Goal: Find contact information: Find contact information

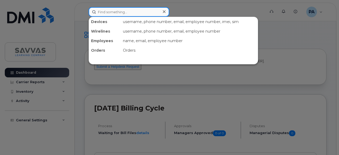
click at [140, 16] on input at bounding box center [128, 12] width 81 height 10
paste input "holly.nichols@savvas.com"
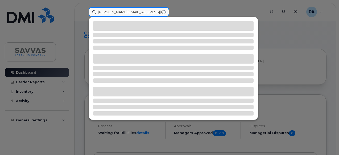
type input "holly.nichols@savvas.com"
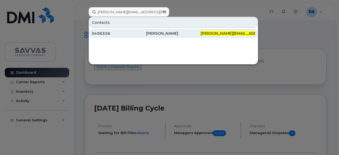
click at [169, 35] on div "Holly Nichols" at bounding box center [173, 33] width 54 height 5
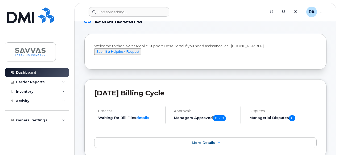
scroll to position [15, 0]
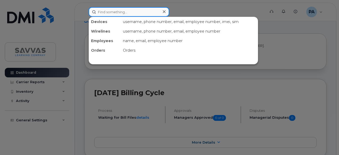
click at [108, 15] on input at bounding box center [128, 12] width 81 height 10
paste input "holly.nichols@savvas.com"
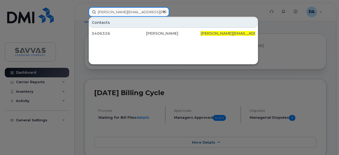
type input "holly.nichols@savvas.com"
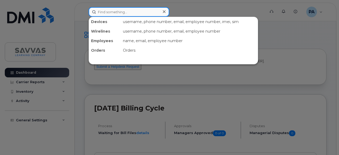
click at [120, 12] on input at bounding box center [128, 12] width 81 height 10
paste input "[EMAIL_ADDRESS][DOMAIN_NAME]"
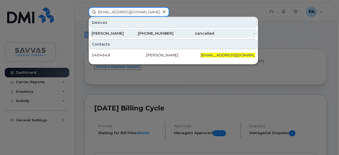
type input "[EMAIL_ADDRESS][DOMAIN_NAME]"
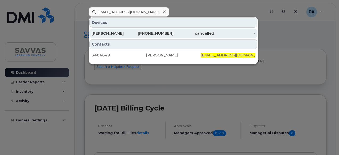
click at [155, 32] on div "[PHONE_NUMBER]" at bounding box center [152, 33] width 41 height 5
